Goal: Navigation & Orientation: Find specific page/section

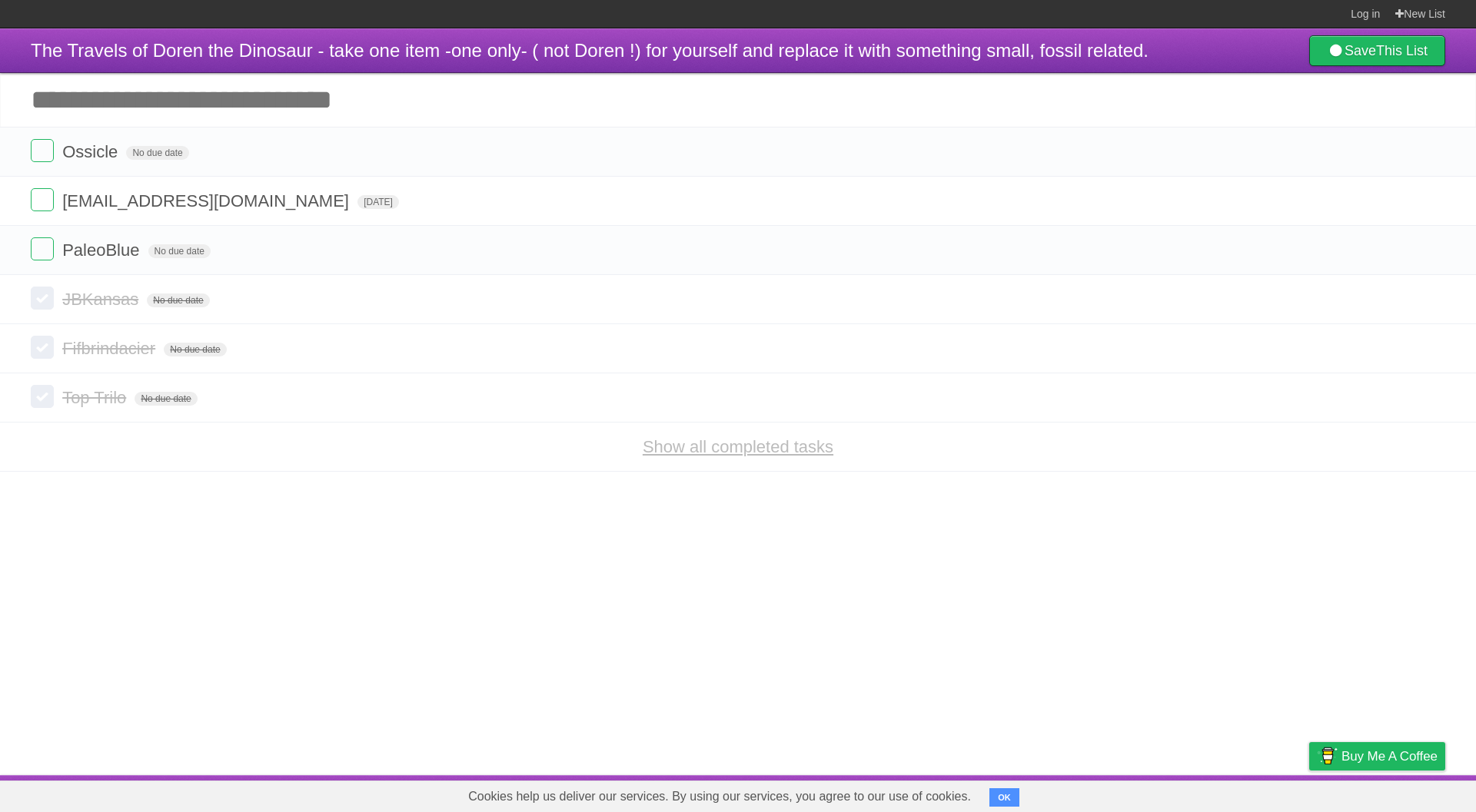
click at [711, 444] on link "Show all completed tasks" at bounding box center [738, 446] width 191 height 20
